Goal: Find specific page/section: Find specific page/section

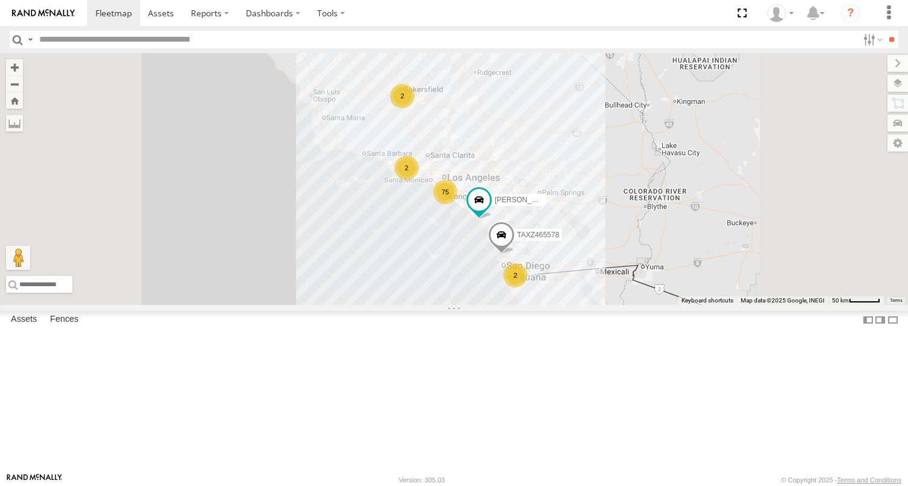
click at [98, 43] on input "text" at bounding box center [446, 40] width 824 height 18
type input "**"
click at [885, 31] on input "**" at bounding box center [892, 40] width 14 height 18
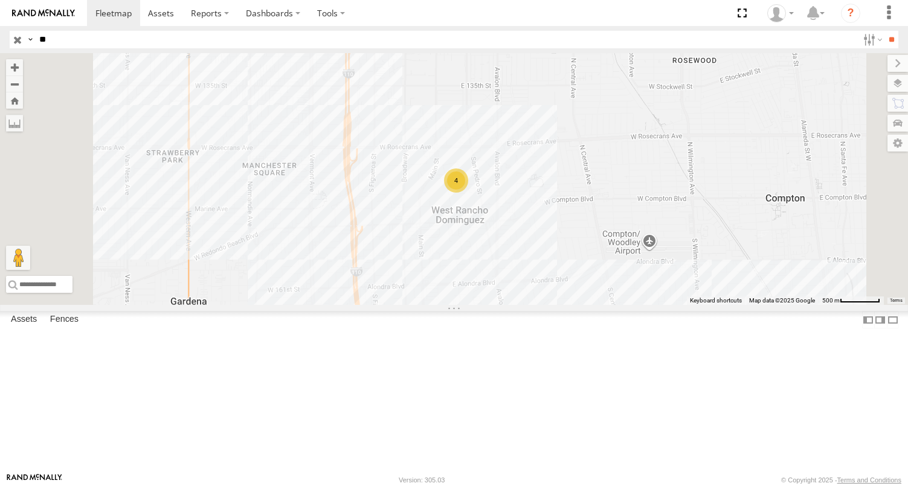
click at [0, 0] on div "[PERSON_NAME]/T-1611" at bounding box center [0, 0] width 0 height 0
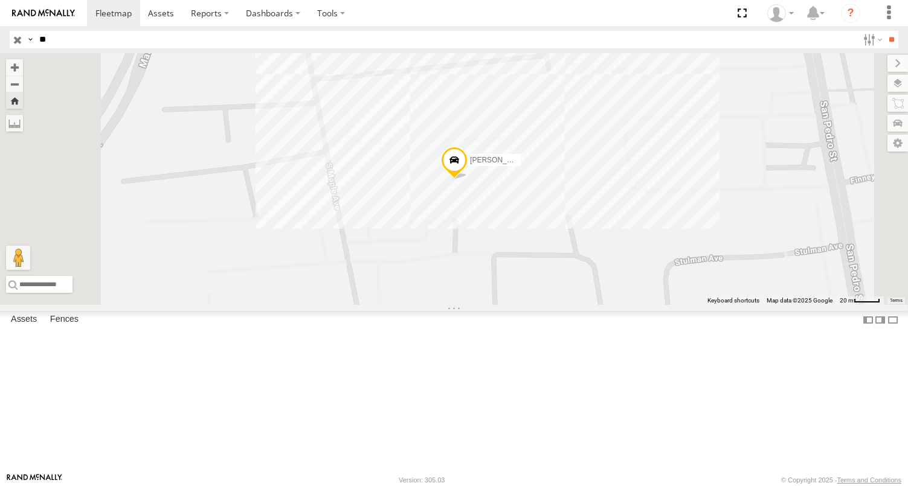
click at [630, 271] on div "[PERSON_NAME]/T-1611" at bounding box center [454, 179] width 908 height 252
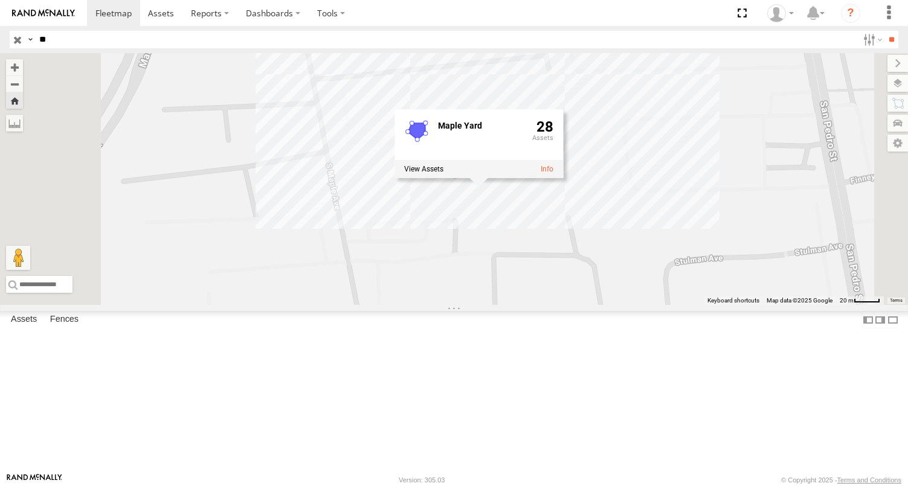
click at [0, 0] on div "[PERSON_NAME]/781957" at bounding box center [0, 0] width 0 height 0
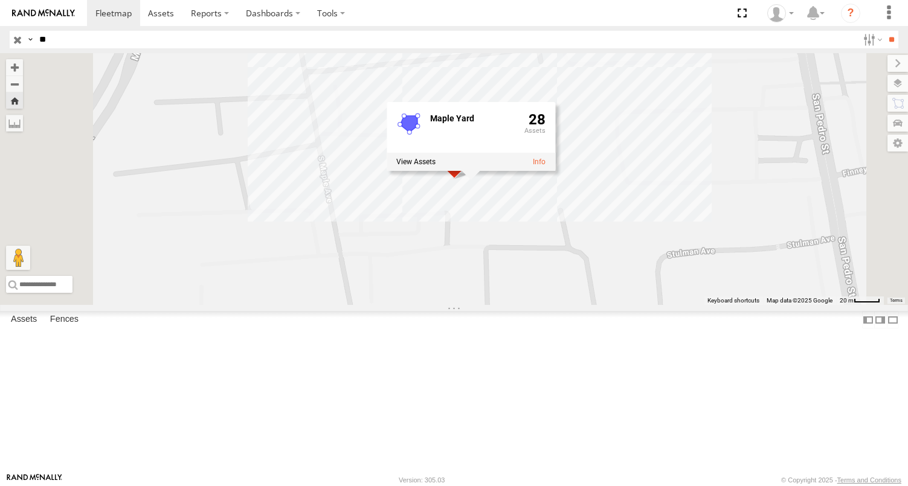
click at [0, 0] on div "FCL" at bounding box center [0, 0] width 0 height 0
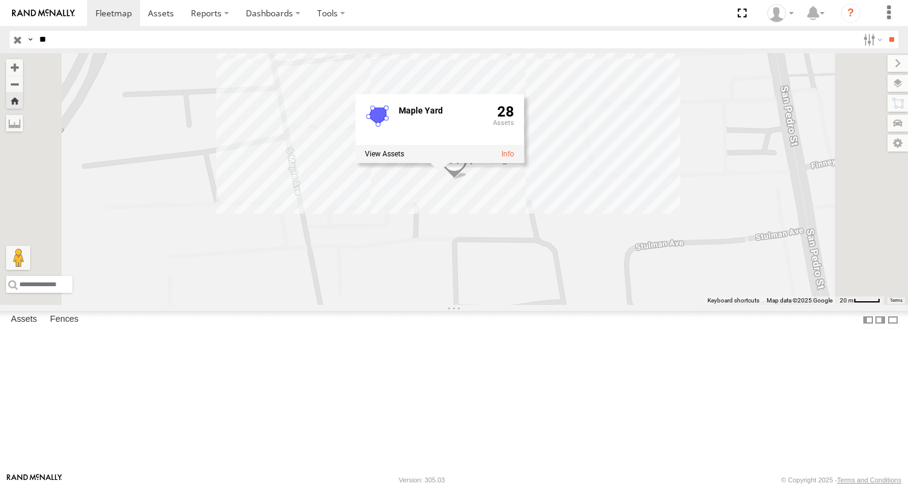
click at [0, 0] on div "[PERSON_NAME]/781957" at bounding box center [0, 0] width 0 height 0
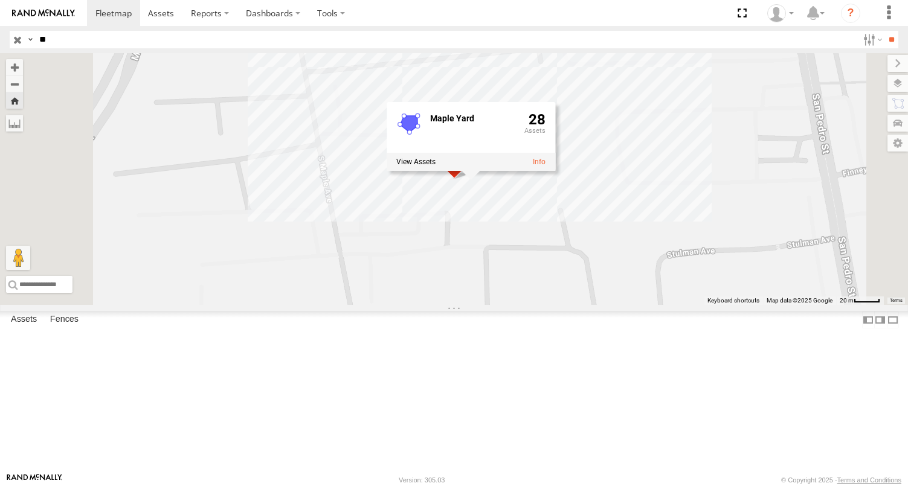
click at [0, 0] on div "[PERSON_NAME]/T-1611 FCL" at bounding box center [0, 0] width 0 height 0
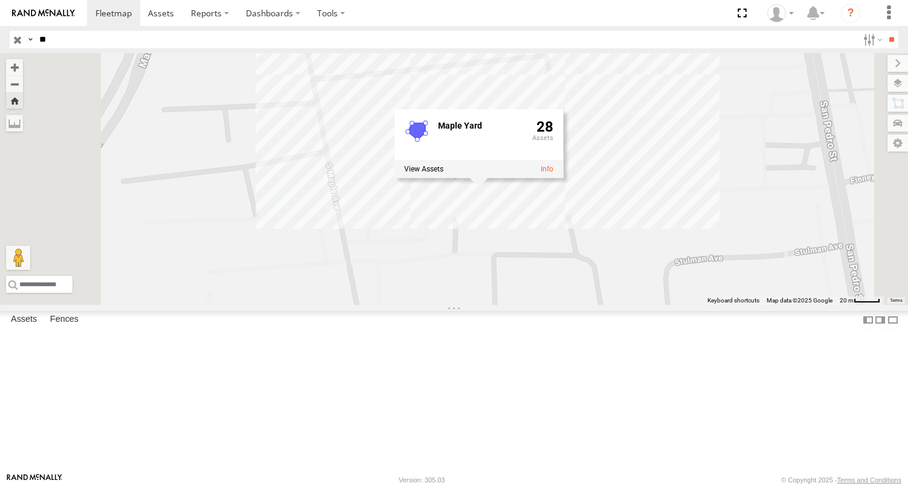
click at [45, 18] on link at bounding box center [43, 13] width 87 height 26
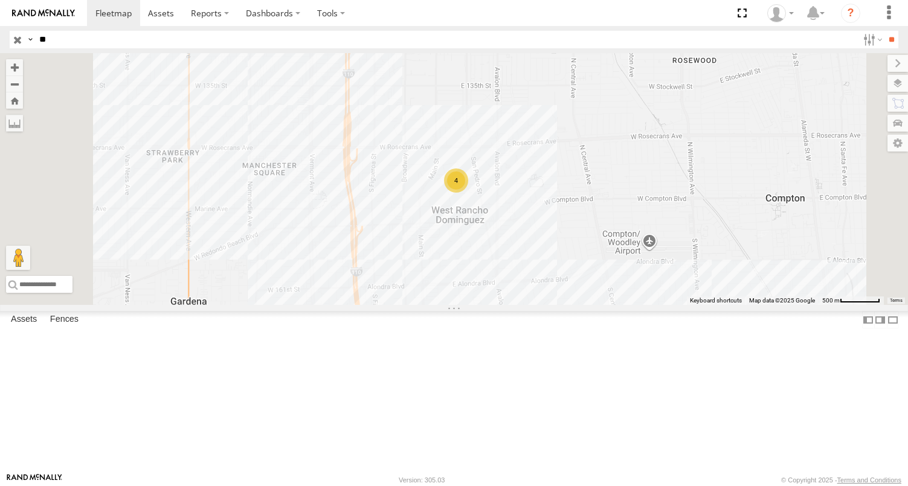
click at [0, 0] on div "316693/ Jorge Avila FCL" at bounding box center [0, 0] width 0 height 0
click at [0, 0] on div "GERALD SR/781957 FCL" at bounding box center [0, 0] width 0 height 0
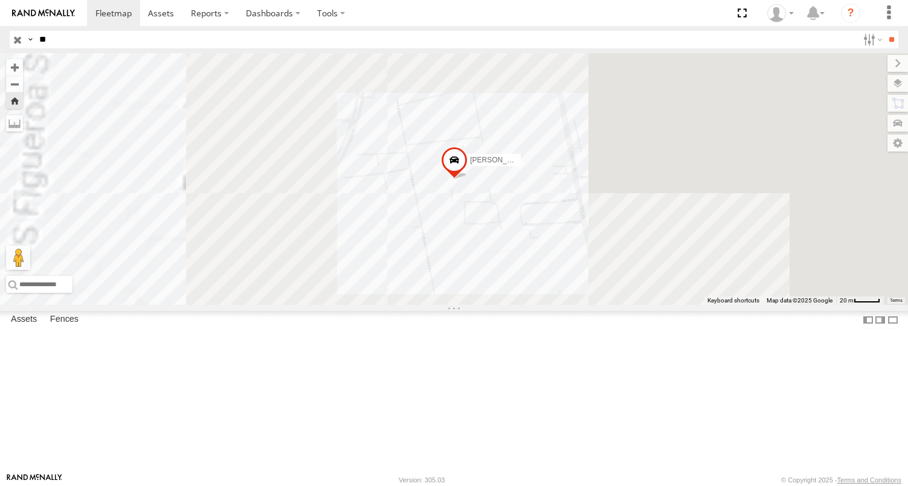
click at [0, 0] on div "316693/ [PERSON_NAME]" at bounding box center [0, 0] width 0 height 0
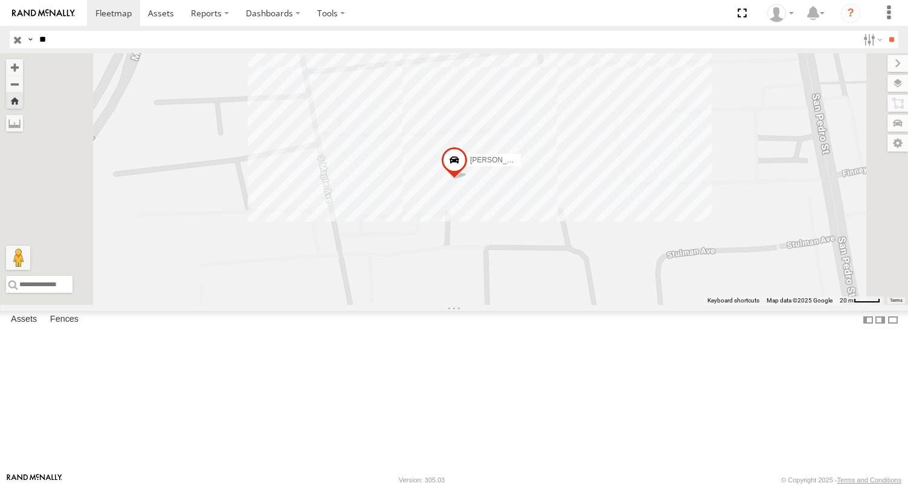
click at [0, 0] on div "[PERSON_NAME]/T-1611 FCL" at bounding box center [0, 0] width 0 height 0
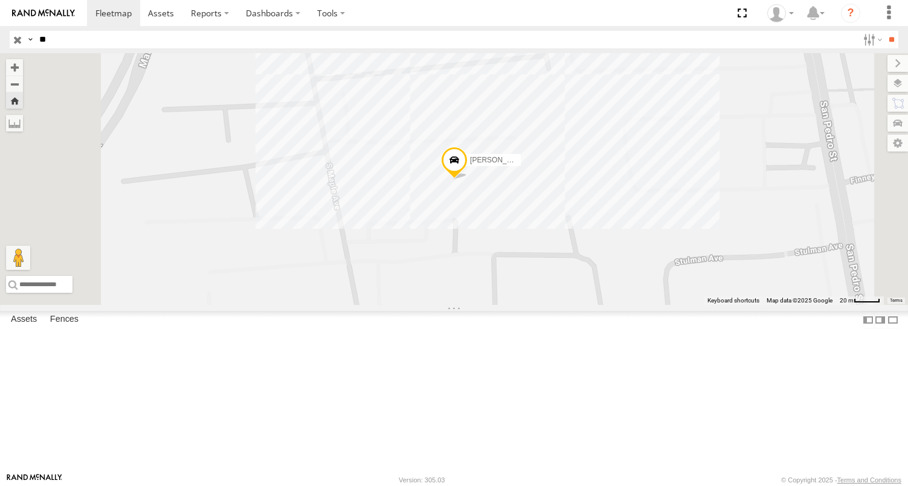
click at [0, 0] on div "[PERSON_NAME] (JIGGA)T-1666" at bounding box center [0, 0] width 0 height 0
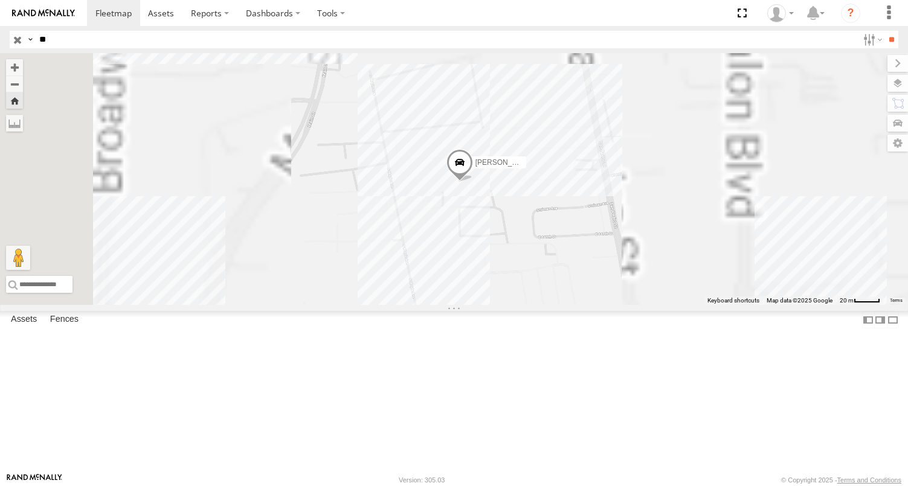
click at [0, 0] on div "316693/ [PERSON_NAME]" at bounding box center [0, 0] width 0 height 0
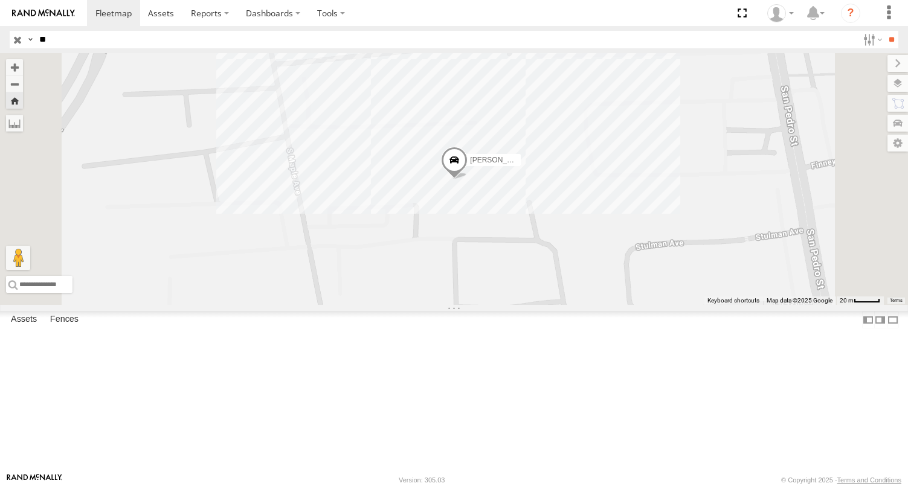
click at [80, 44] on input "**" at bounding box center [446, 40] width 824 height 18
type input "*"
click at [44, 22] on link at bounding box center [43, 13] width 87 height 26
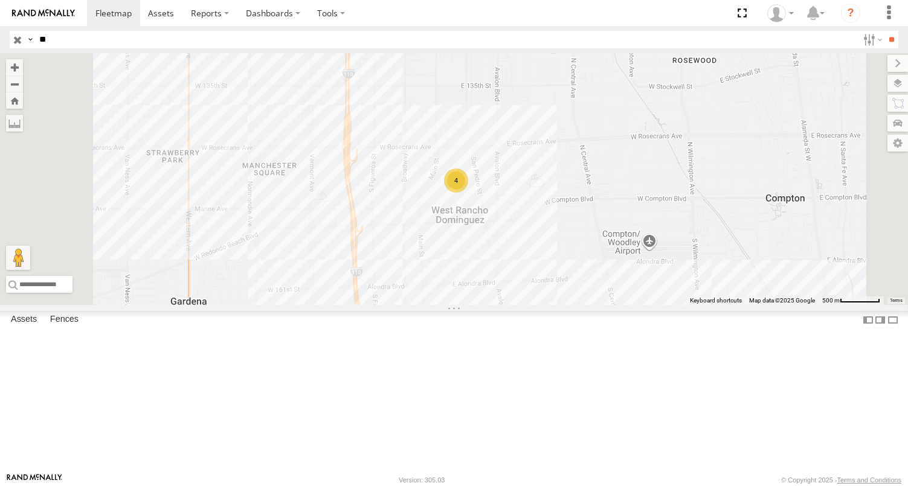
click at [0, 0] on div "[PERSON_NAME]/781957" at bounding box center [0, 0] width 0 height 0
click at [0, 0] on div "316693/ Jorge Avila FCL" at bounding box center [0, 0] width 0 height 0
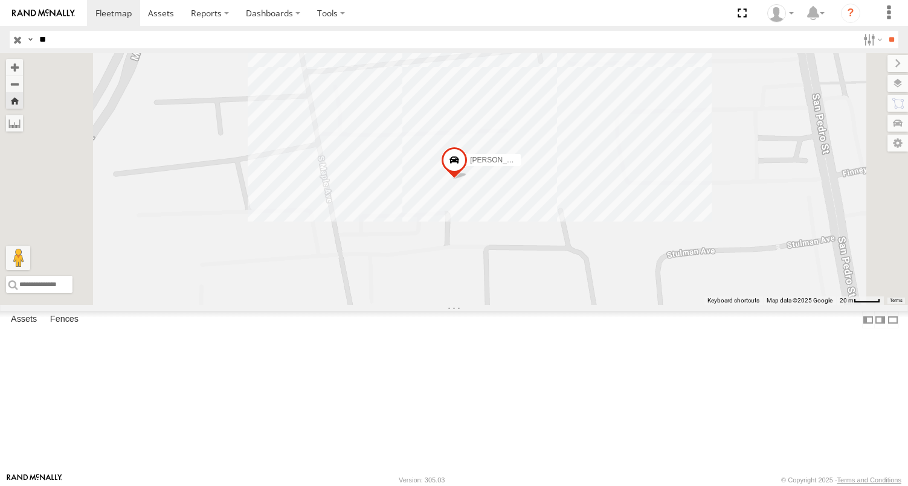
click at [0, 0] on div "[PERSON_NAME]/T-1611" at bounding box center [0, 0] width 0 height 0
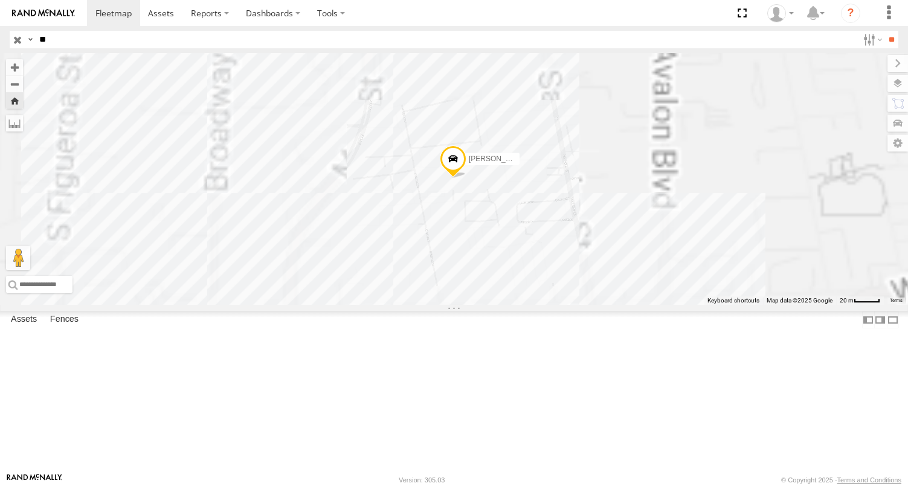
click at [0, 0] on div "[PERSON_NAME] (JIGGA)T-1666" at bounding box center [0, 0] width 0 height 0
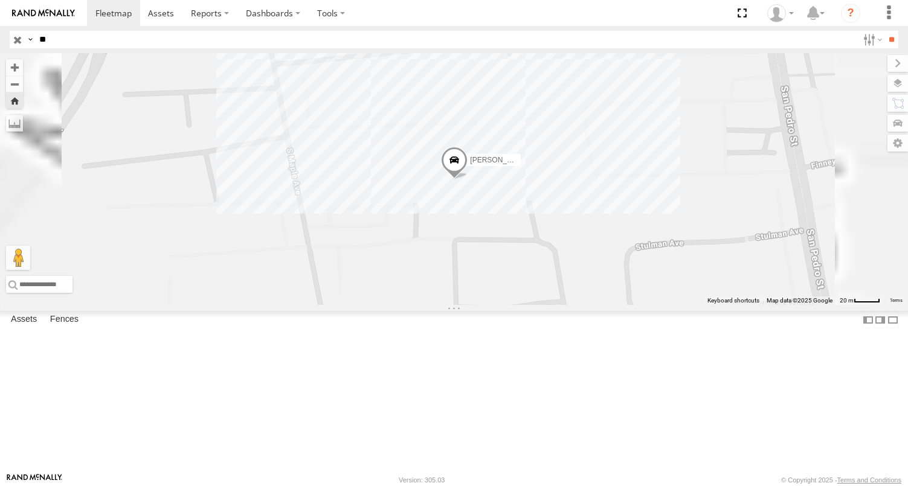
click at [66, 43] on input "**" at bounding box center [446, 40] width 824 height 18
type input "*"
drag, startPoint x: 27, startPoint y: 8, endPoint x: 33, endPoint y: 12, distance: 7.9
click at [28, 8] on link at bounding box center [43, 13] width 87 height 26
